Goal: Task Accomplishment & Management: Use online tool/utility

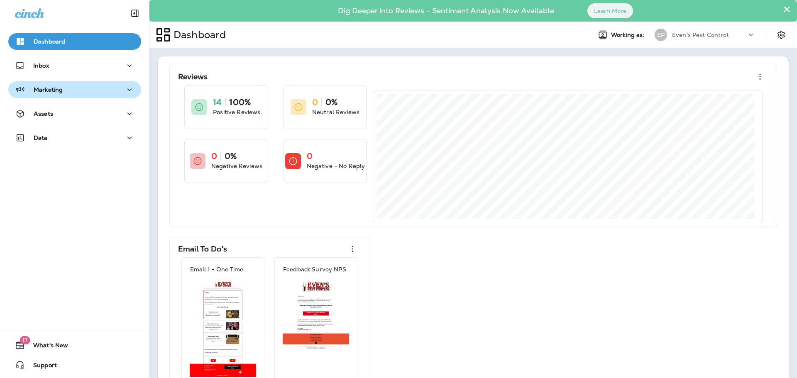
click at [80, 90] on div "Marketing" at bounding box center [75, 90] width 120 height 10
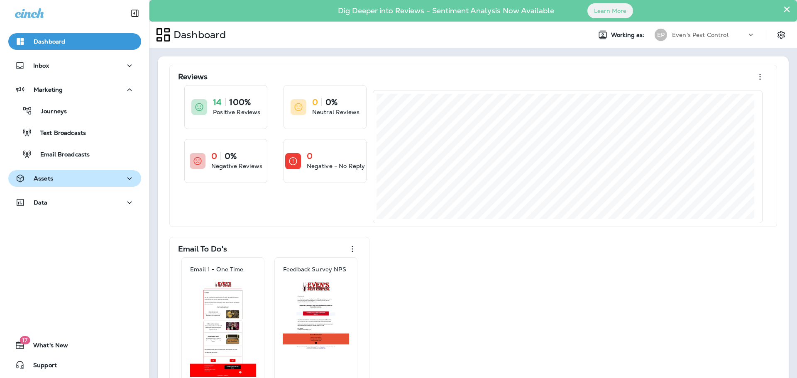
click at [71, 183] on div "Assets" at bounding box center [75, 179] width 120 height 10
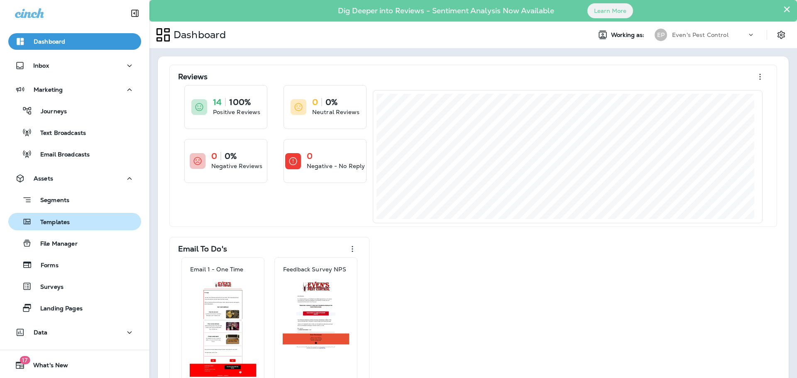
drag, startPoint x: 94, startPoint y: 223, endPoint x: 119, endPoint y: 229, distance: 26.1
click at [95, 222] on div "Templates" at bounding box center [75, 221] width 126 height 12
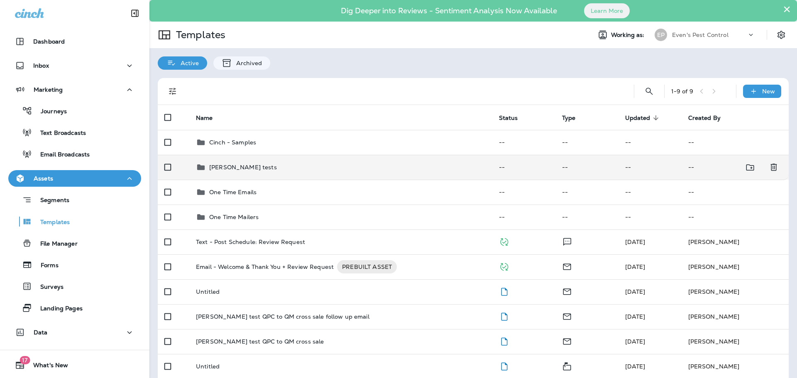
click at [420, 169] on div "[PERSON_NAME] tests" at bounding box center [341, 167] width 290 height 10
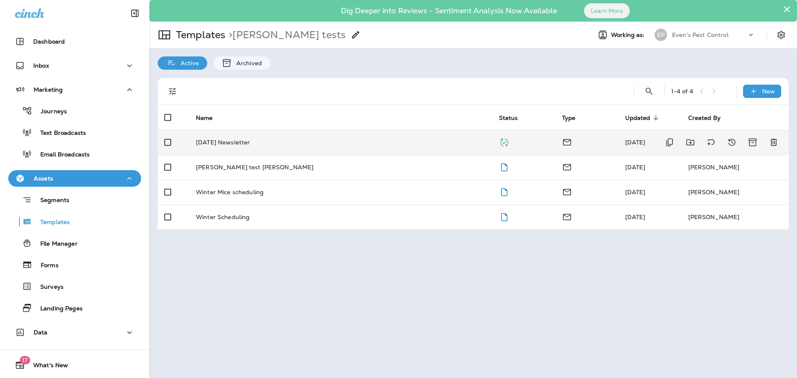
click at [421, 144] on div "[DATE] Newsletter" at bounding box center [341, 142] width 290 height 7
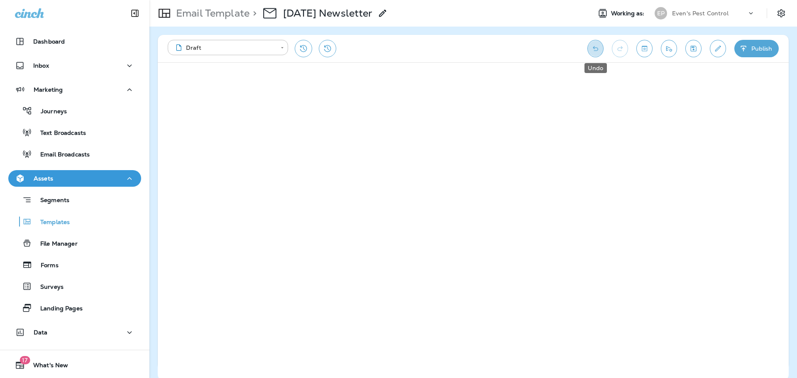
click at [592, 46] on icon "Undo" at bounding box center [595, 48] width 9 height 8
click at [592, 47] on icon "Undo" at bounding box center [595, 48] width 9 height 8
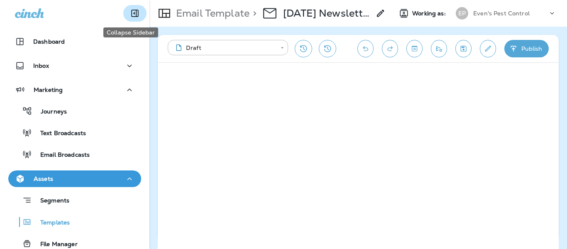
click at [132, 8] on icon "Collapse Sidebar" at bounding box center [135, 13] width 10 height 10
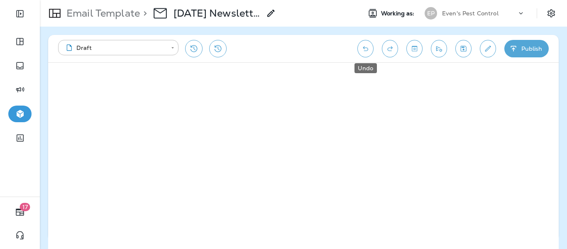
click at [372, 53] on button "Undo" at bounding box center [366, 48] width 16 height 17
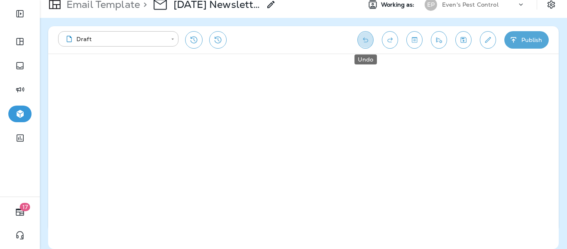
click at [367, 38] on icon "Undo" at bounding box center [365, 40] width 9 height 8
click at [411, 42] on icon "Toggle preview" at bounding box center [414, 40] width 9 height 8
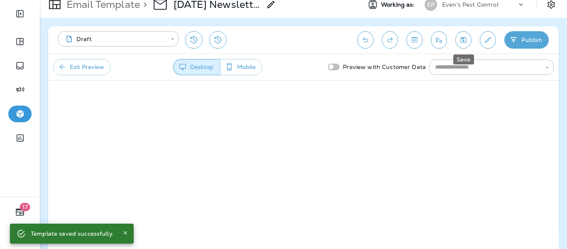
click at [465, 40] on icon "Save" at bounding box center [463, 40] width 9 height 8
click at [533, 44] on button "Publish" at bounding box center [526, 39] width 44 height 17
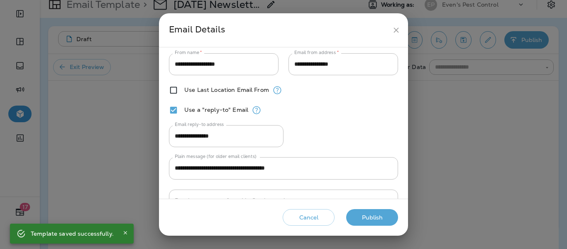
scroll to position [59, 0]
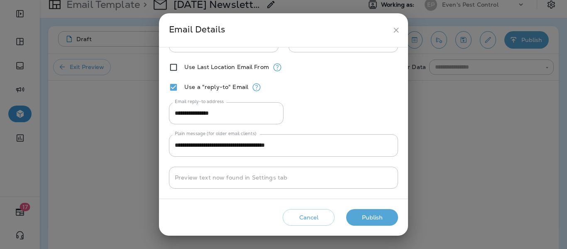
click at [376, 218] on button "Publish" at bounding box center [372, 217] width 52 height 17
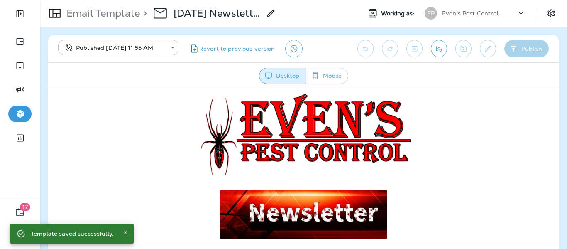
scroll to position [0, 0]
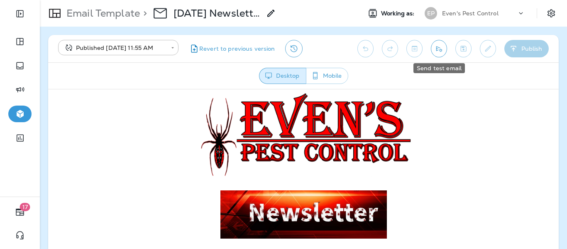
click at [437, 46] on icon "Send test email" at bounding box center [439, 48] width 9 height 8
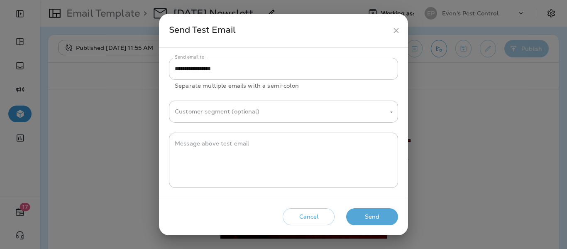
click at [240, 69] on input "**********" at bounding box center [283, 69] width 229 height 22
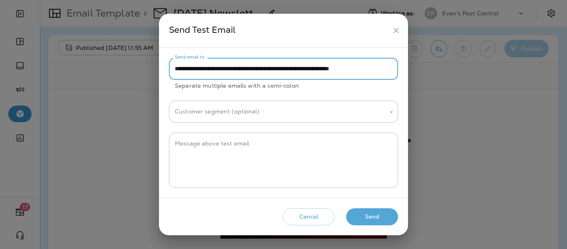
scroll to position [0, 32]
type input "**********"
click at [372, 214] on button "Send" at bounding box center [372, 216] width 52 height 17
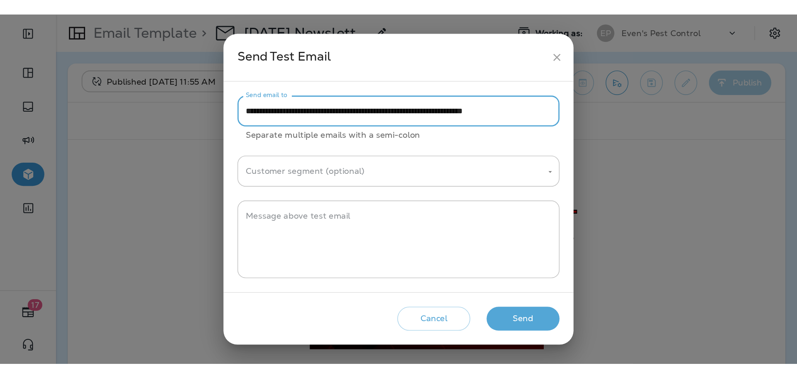
scroll to position [0, 0]
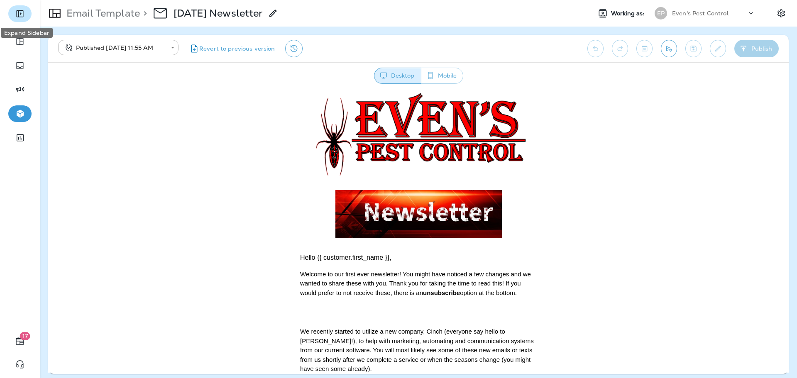
click at [22, 15] on icon "Expand Sidebar" at bounding box center [20, 14] width 10 height 10
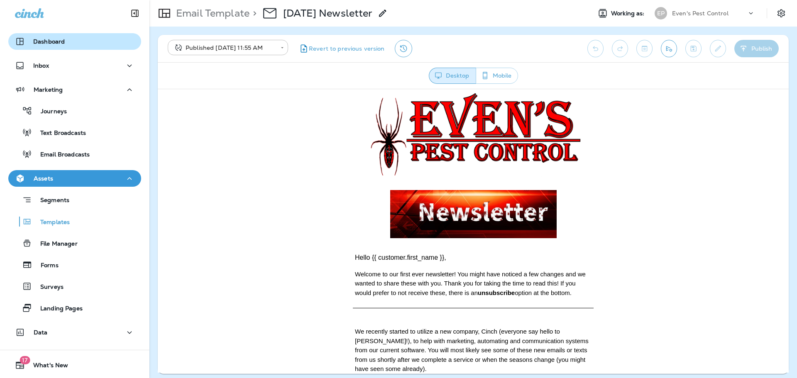
click at [89, 42] on div "Dashboard" at bounding box center [75, 42] width 120 height 10
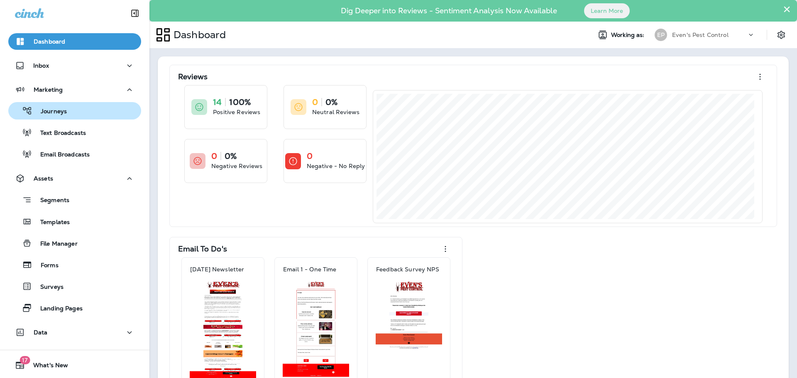
click at [54, 110] on p "Journeys" at bounding box center [49, 112] width 34 height 8
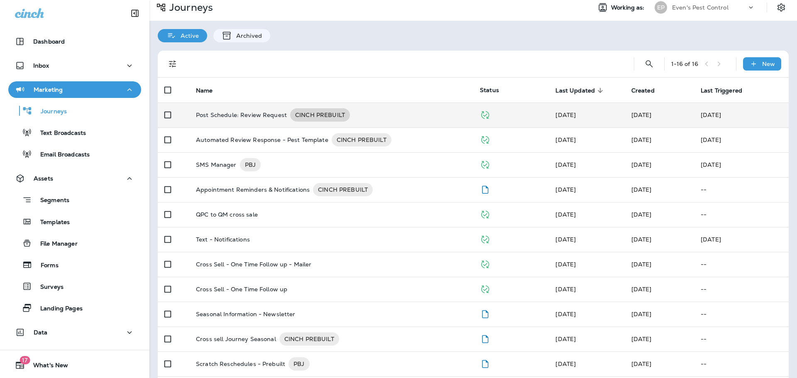
scroll to position [42, 0]
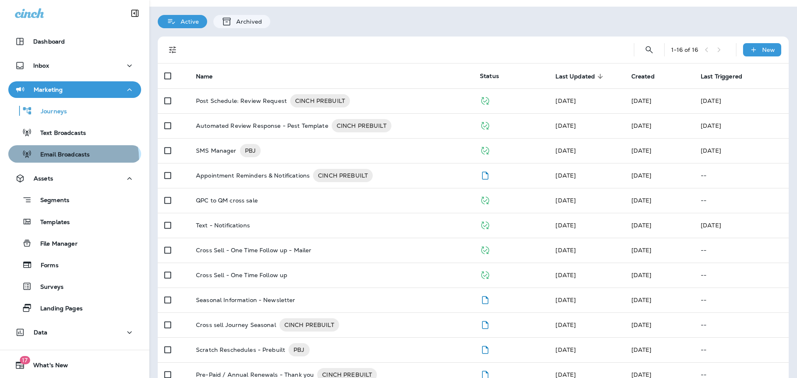
click at [67, 160] on div "Email Broadcasts" at bounding box center [51, 154] width 78 height 12
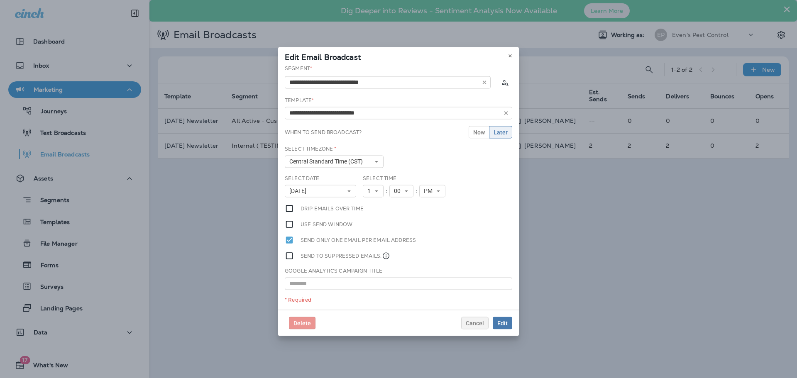
type input "**********"
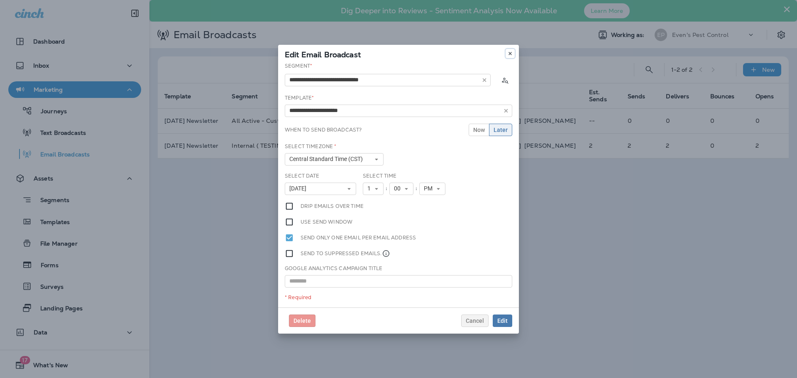
click at [510, 54] on use at bounding box center [510, 53] width 3 height 3
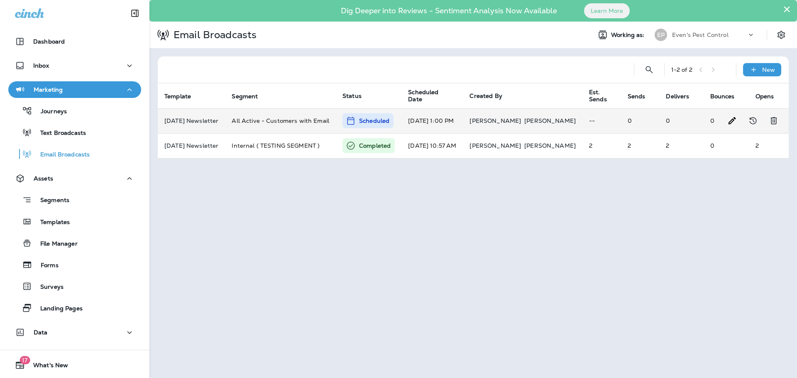
click at [225, 114] on td "[DATE] Newsletter" at bounding box center [191, 120] width 67 height 25
type input "**********"
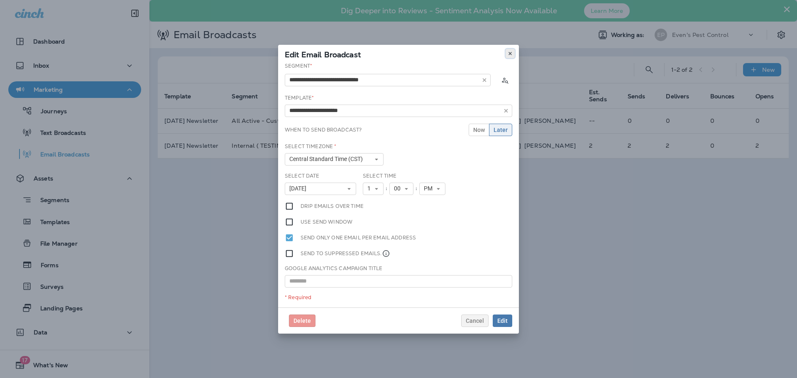
click at [510, 54] on icon at bounding box center [510, 53] width 5 height 5
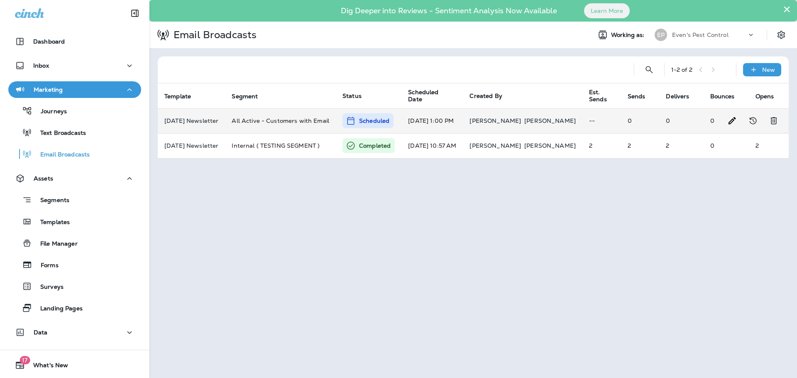
click at [356, 122] on icon at bounding box center [351, 121] width 10 height 10
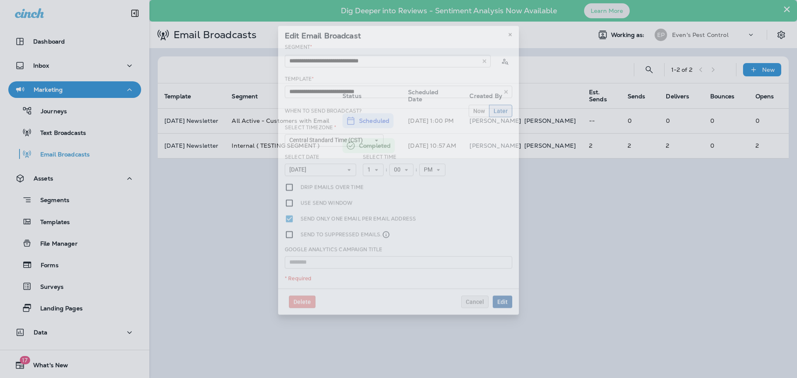
type input "**********"
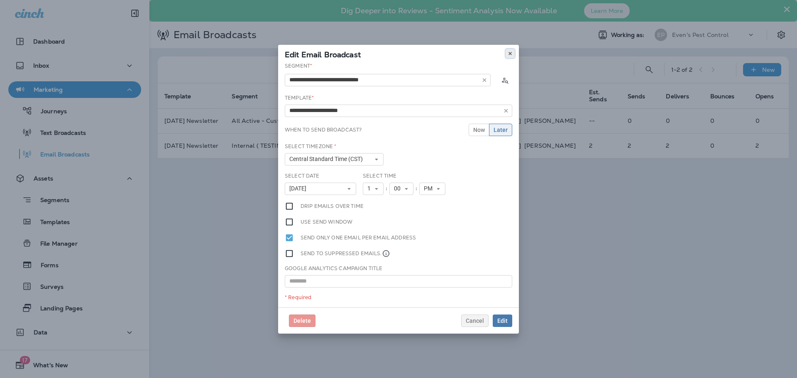
click at [512, 54] on icon at bounding box center [510, 53] width 5 height 5
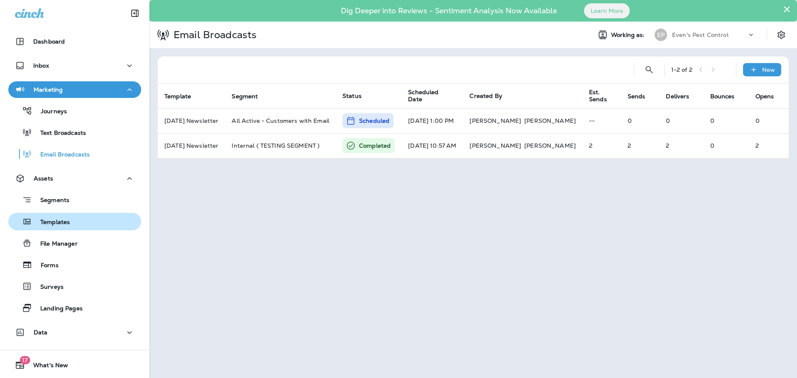
click at [62, 221] on p "Templates" at bounding box center [51, 223] width 38 height 8
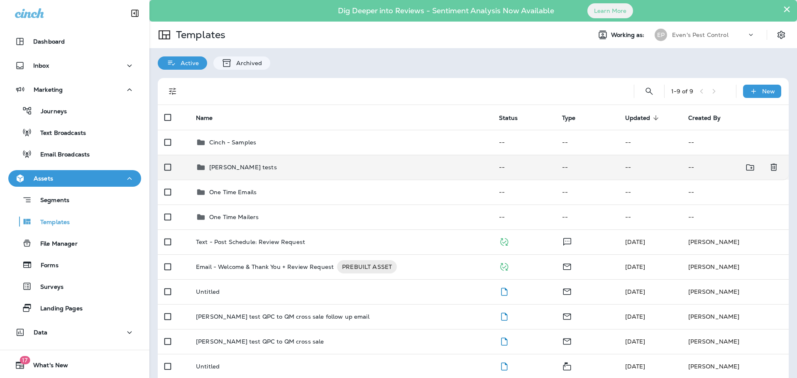
click at [292, 162] on td "[PERSON_NAME] tests" at bounding box center [340, 167] width 303 height 25
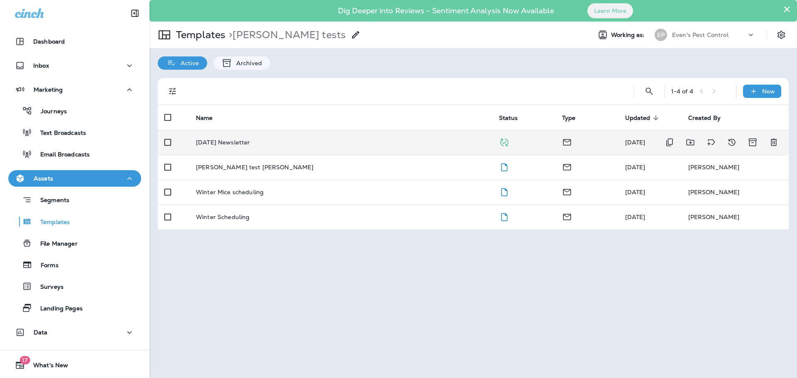
click at [303, 150] on td "[DATE] Newsletter" at bounding box center [340, 142] width 303 height 25
